Goal: Obtain resource: Download file/media

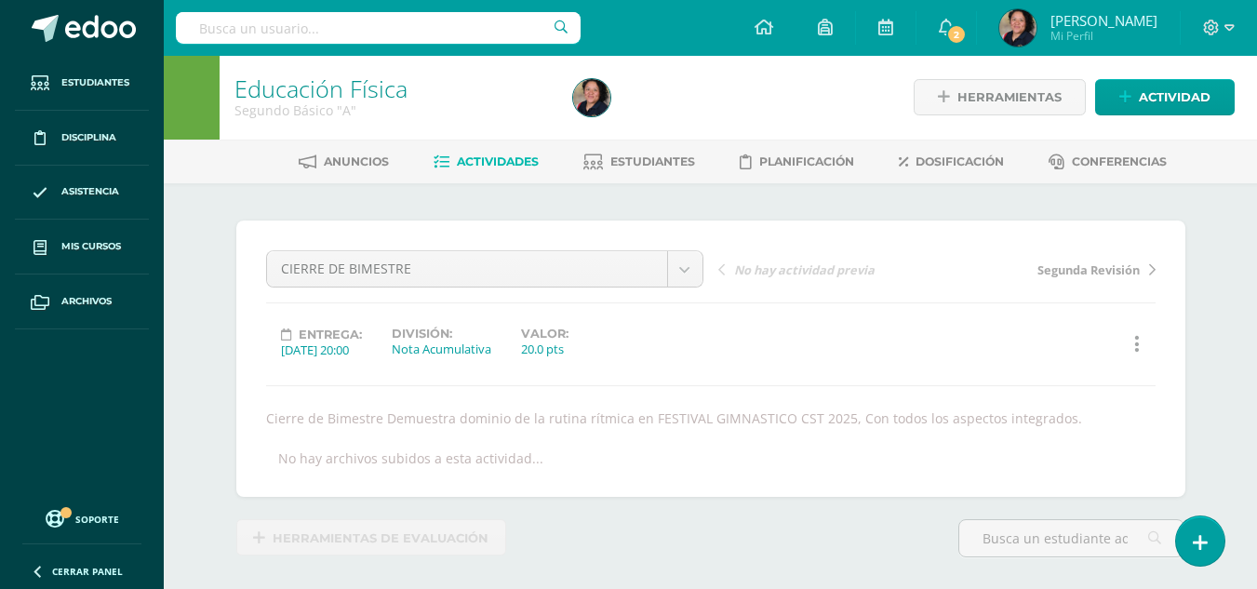
click at [490, 158] on span "Actividades" at bounding box center [498, 161] width 82 height 14
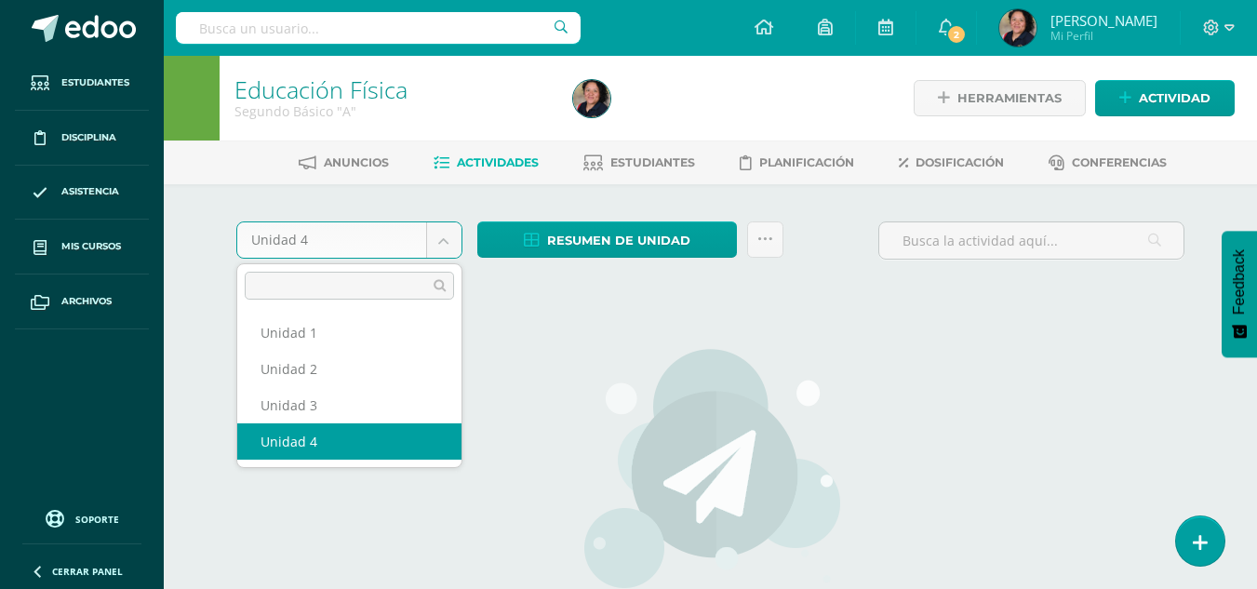
click at [433, 235] on body "Estudiantes Disciplina Asistencia Mis cursos Archivos Soporte Centro de ayuda Ú…" at bounding box center [628, 399] width 1257 height 799
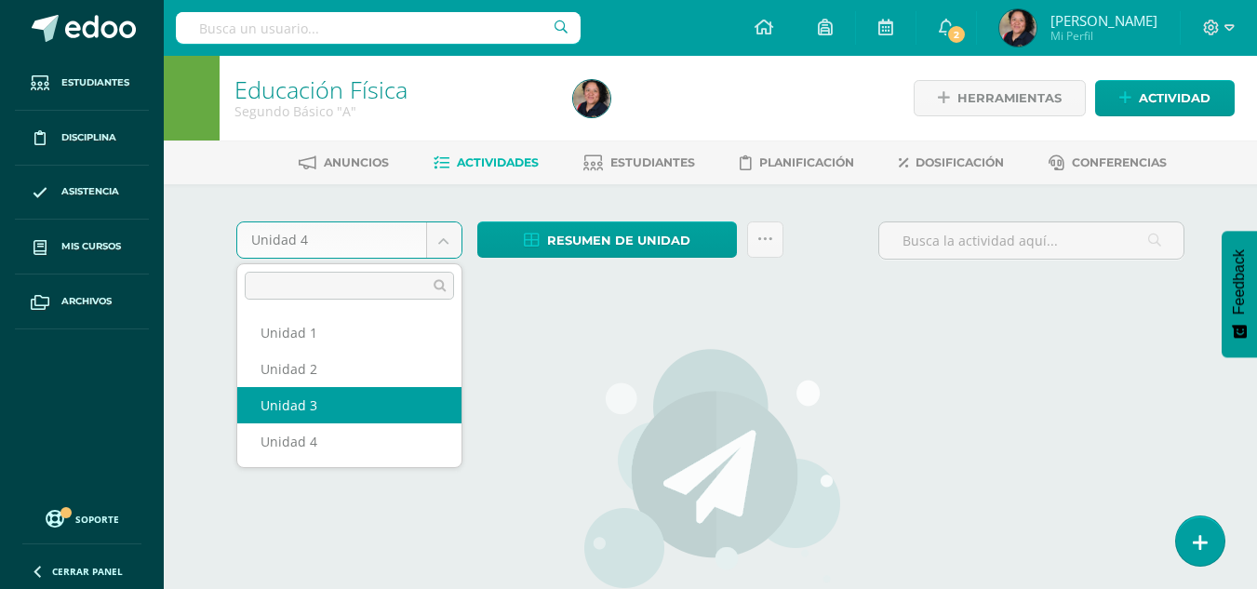
select select "Unidad 3"
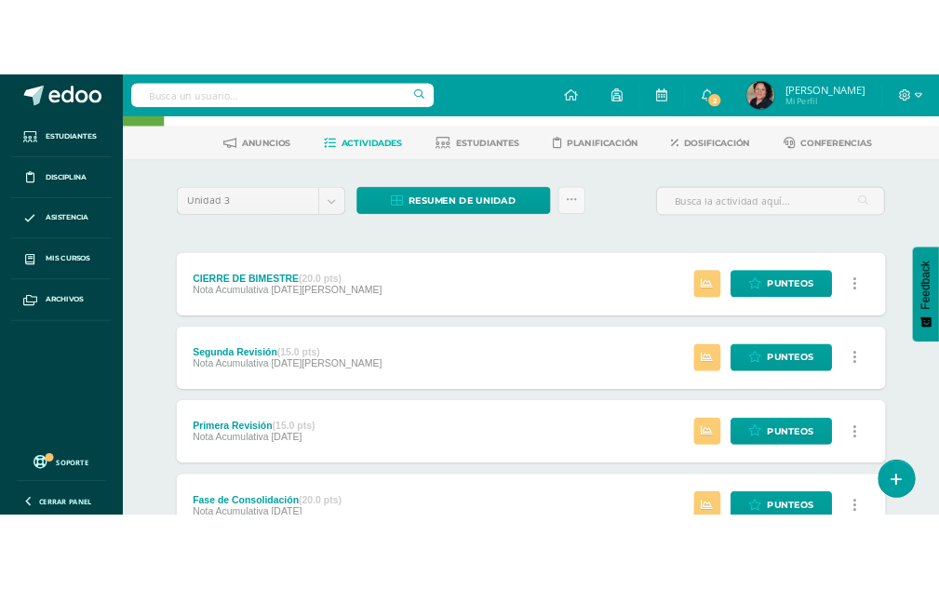
scroll to position [72, 0]
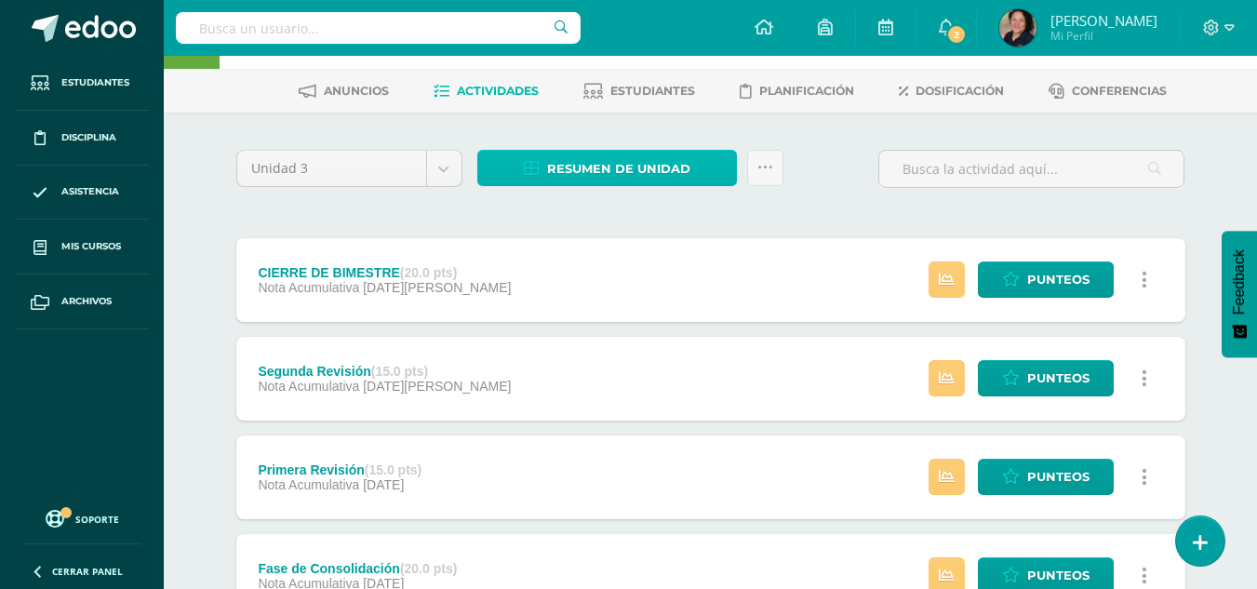
click at [605, 170] on span "Resumen de unidad" at bounding box center [618, 169] width 143 height 34
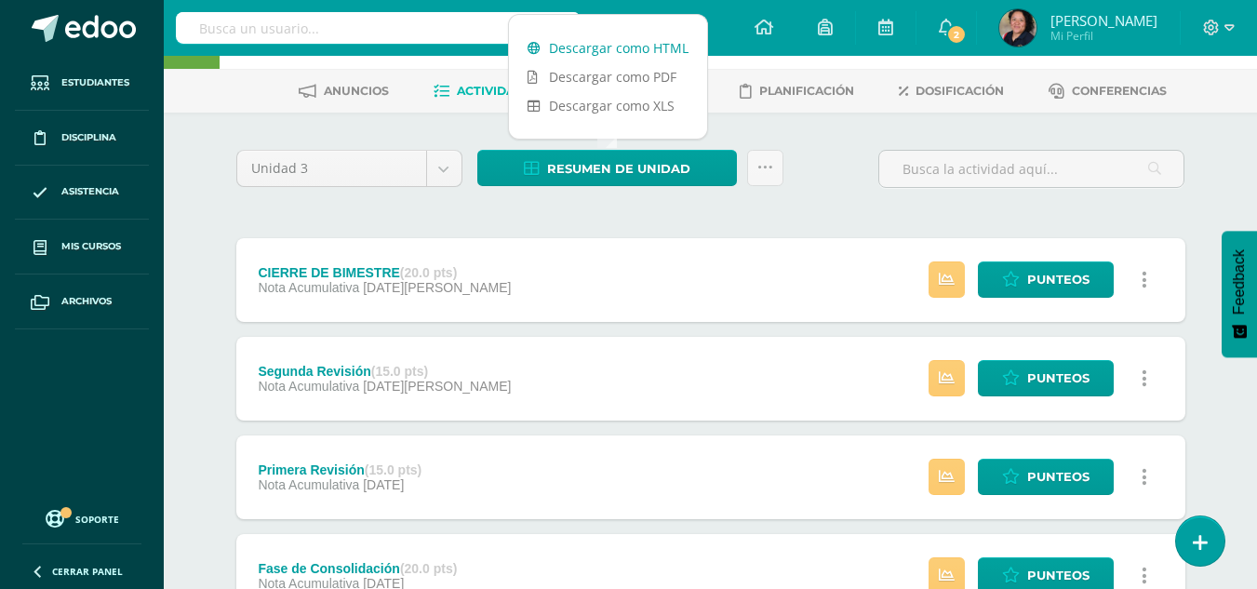
click at [584, 57] on link "Descargar como HTML" at bounding box center [608, 48] width 198 height 29
